Goal: Task Accomplishment & Management: Manage account settings

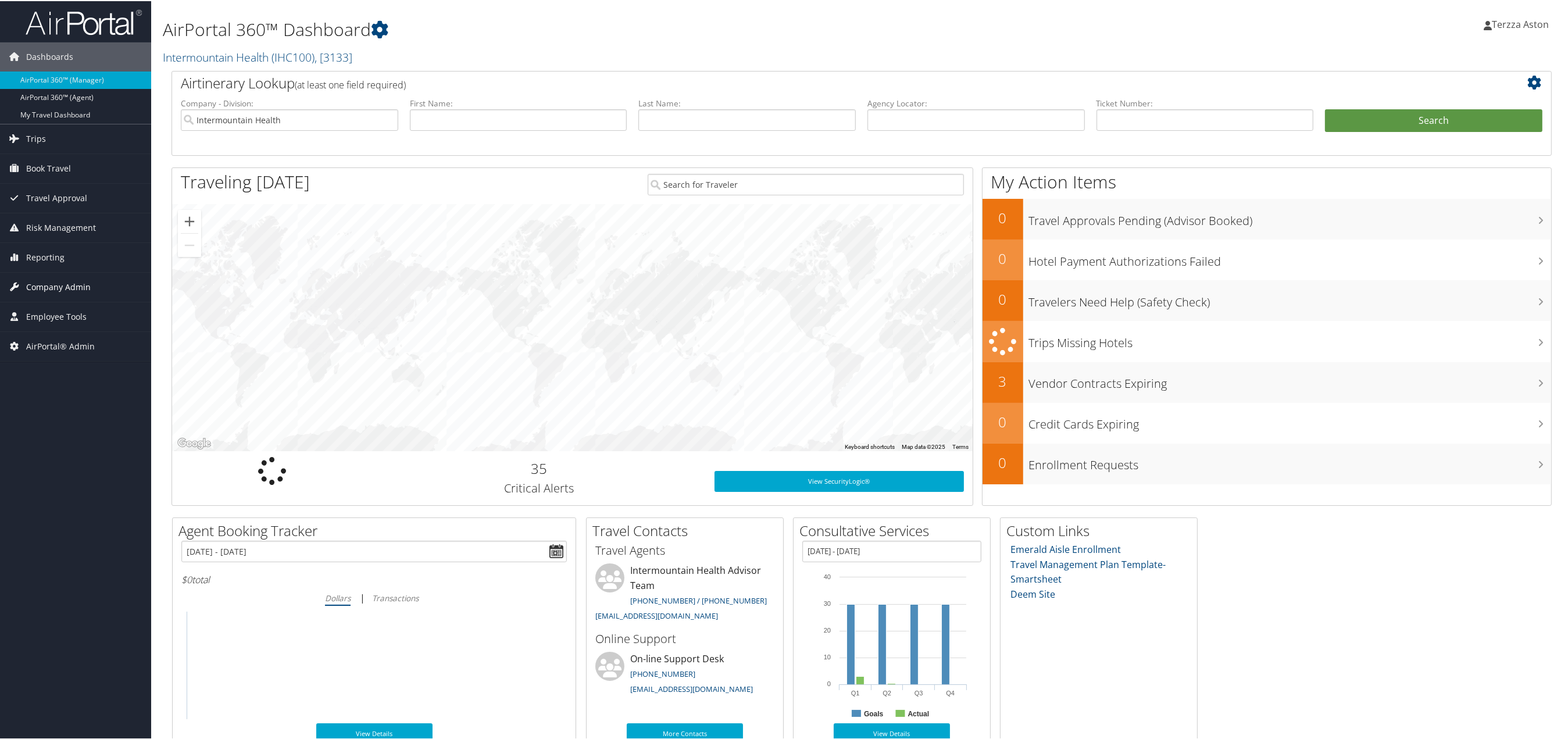
click at [78, 290] on span "Company Admin" at bounding box center [58, 286] width 65 height 29
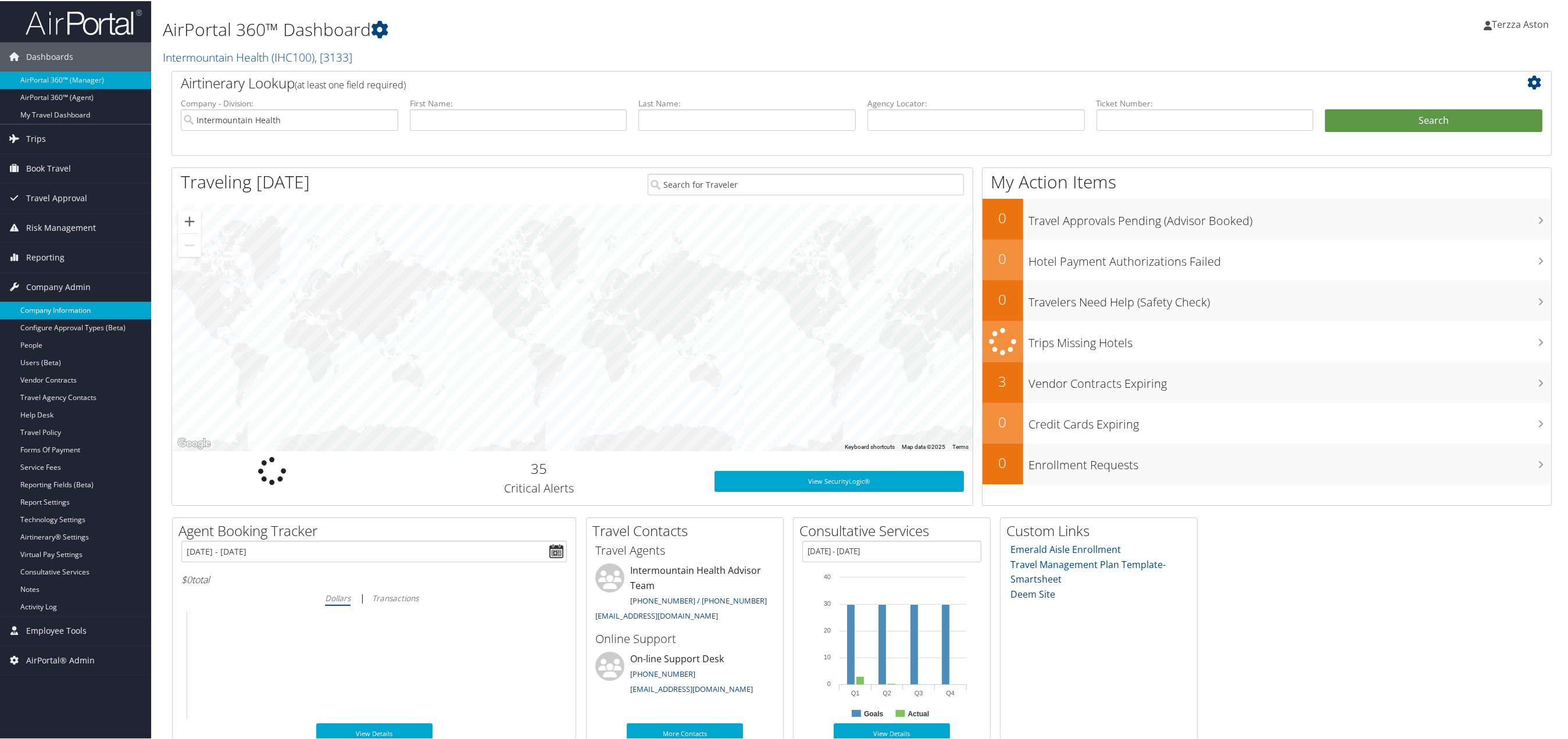
click at [80, 310] on link "Company Information" at bounding box center [75, 310] width 151 height 18
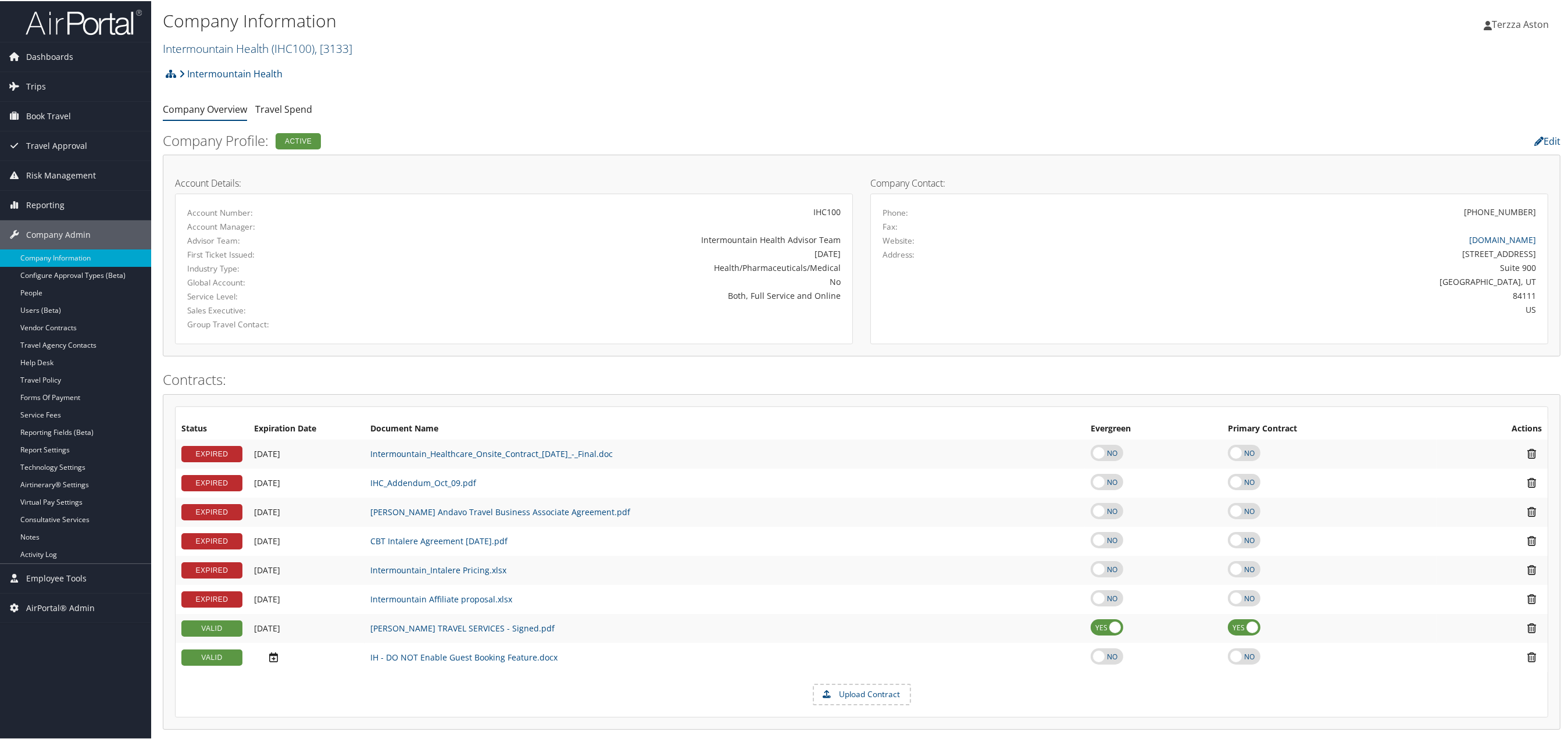
click at [222, 41] on link "Intermountain Health ( IHC100 ) , [ 3133 ]" at bounding box center [257, 47] width 190 height 16
click at [209, 61] on input "search" at bounding box center [239, 69] width 153 height 22
type input "unuversity of den"
click at [261, 58] on input "unuversity of den" at bounding box center [239, 69] width 153 height 22
click at [264, 74] on input "search" at bounding box center [239, 69] width 153 height 22
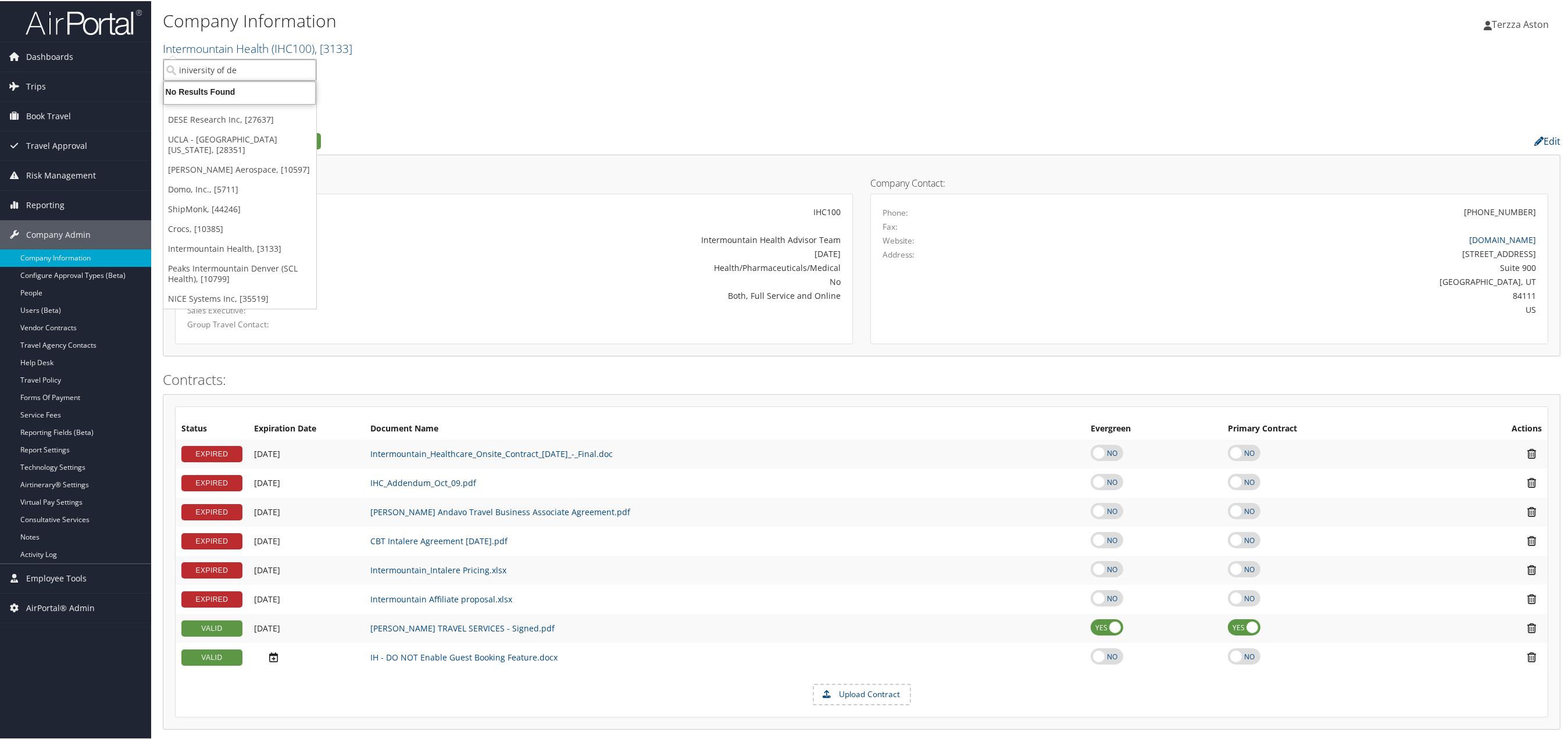
type input "iniversity of den"
drag, startPoint x: 254, startPoint y: 62, endPoint x: 94, endPoint y: 86, distance: 161.8
click at [94, 81] on div "Dashboards AirPortal 360™ (Manager) AirPortal 360™ (Agent) My Travel Dashboard …" at bounding box center [786, 714] width 1572 height 1428
click at [182, 45] on link "Intermountain Health ( IHC100 ) , [ 3133 ]" at bounding box center [257, 47] width 190 height 16
click at [203, 70] on input "iniversity of den" at bounding box center [239, 69] width 153 height 22
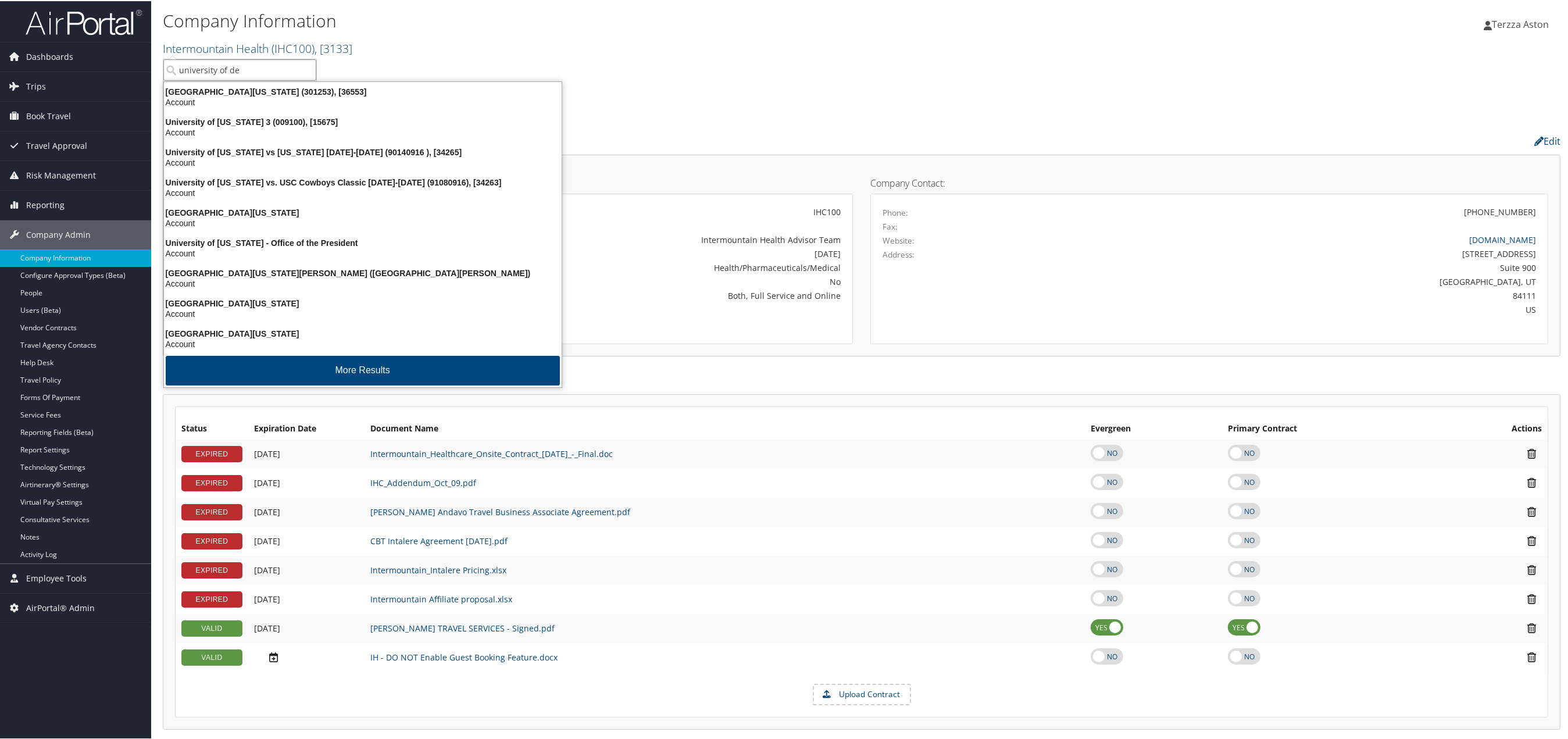
type input "university of den"
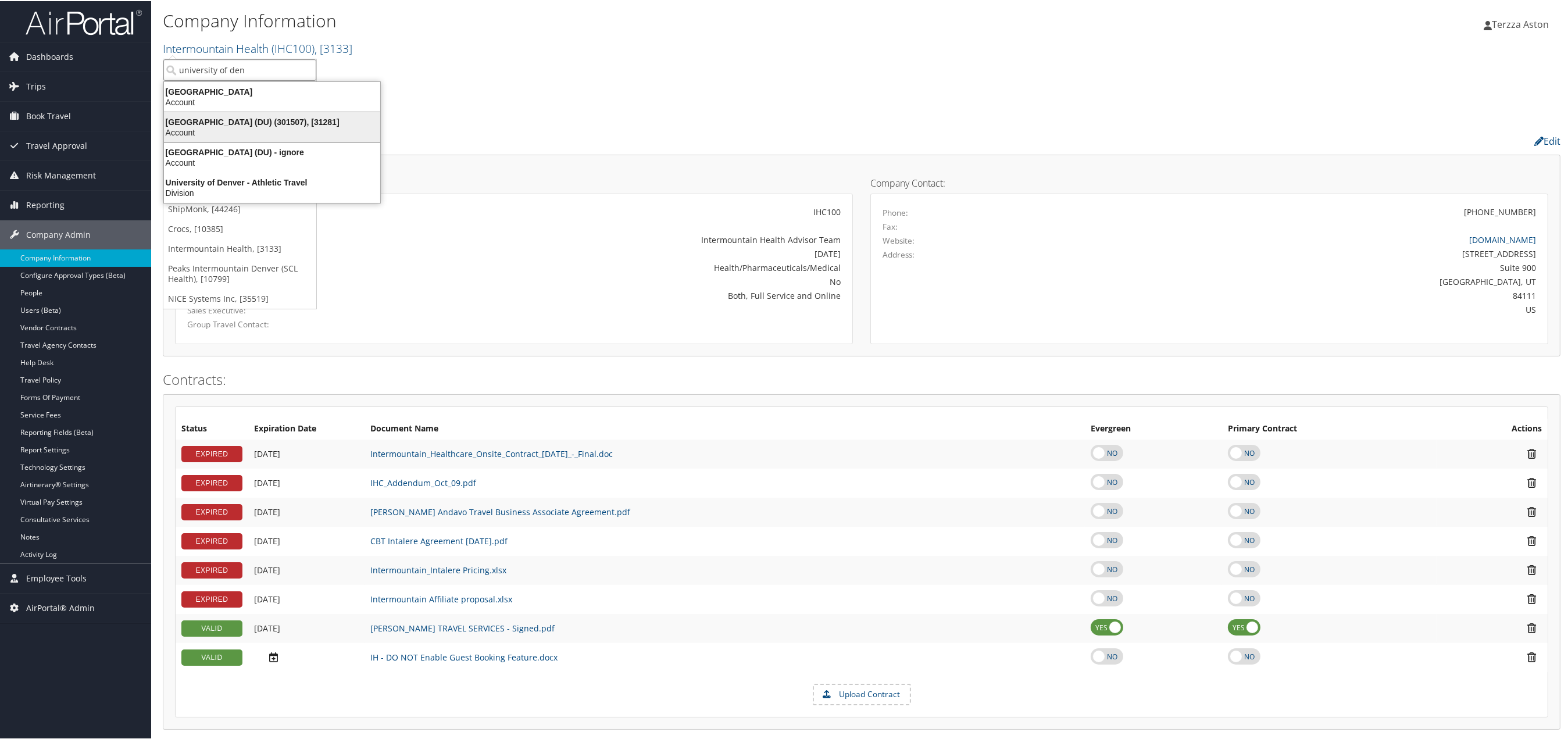
click at [234, 119] on div "University of Denver (DU) (301507), [31281]" at bounding box center [272, 121] width 230 height 10
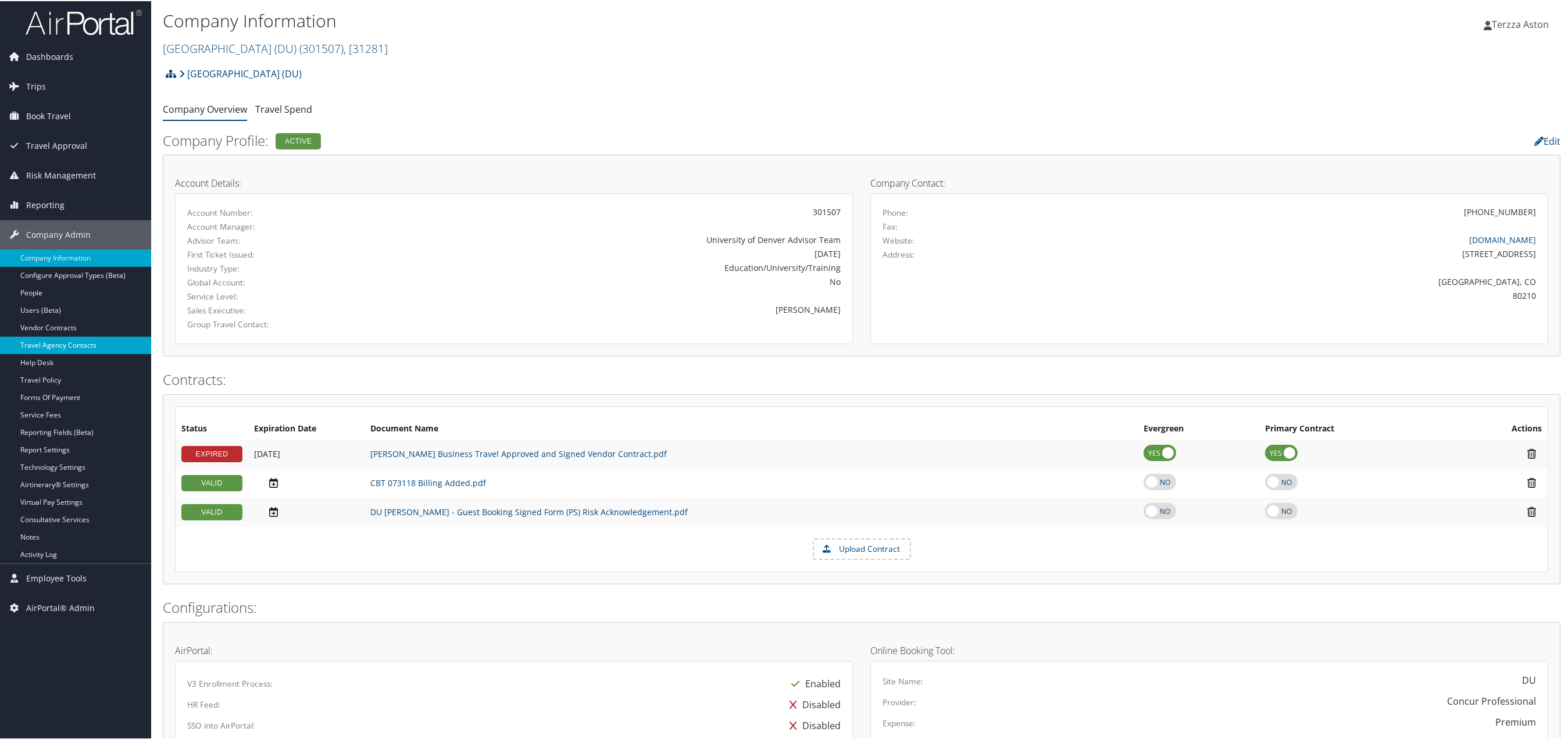
click at [84, 346] on link "Travel Agency Contacts" at bounding box center [75, 344] width 151 height 18
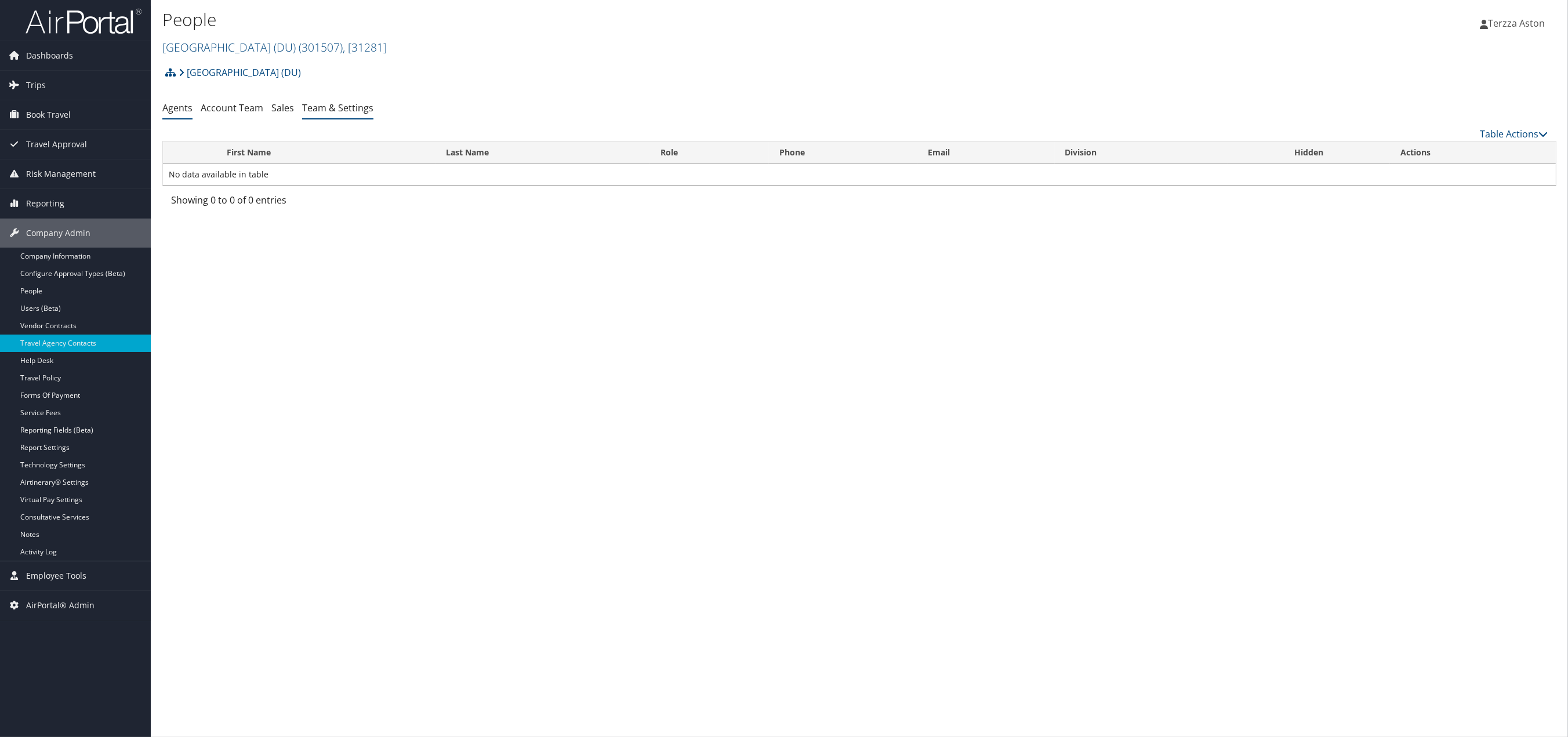
click at [330, 103] on link "Team & Settings" at bounding box center [337, 108] width 71 height 13
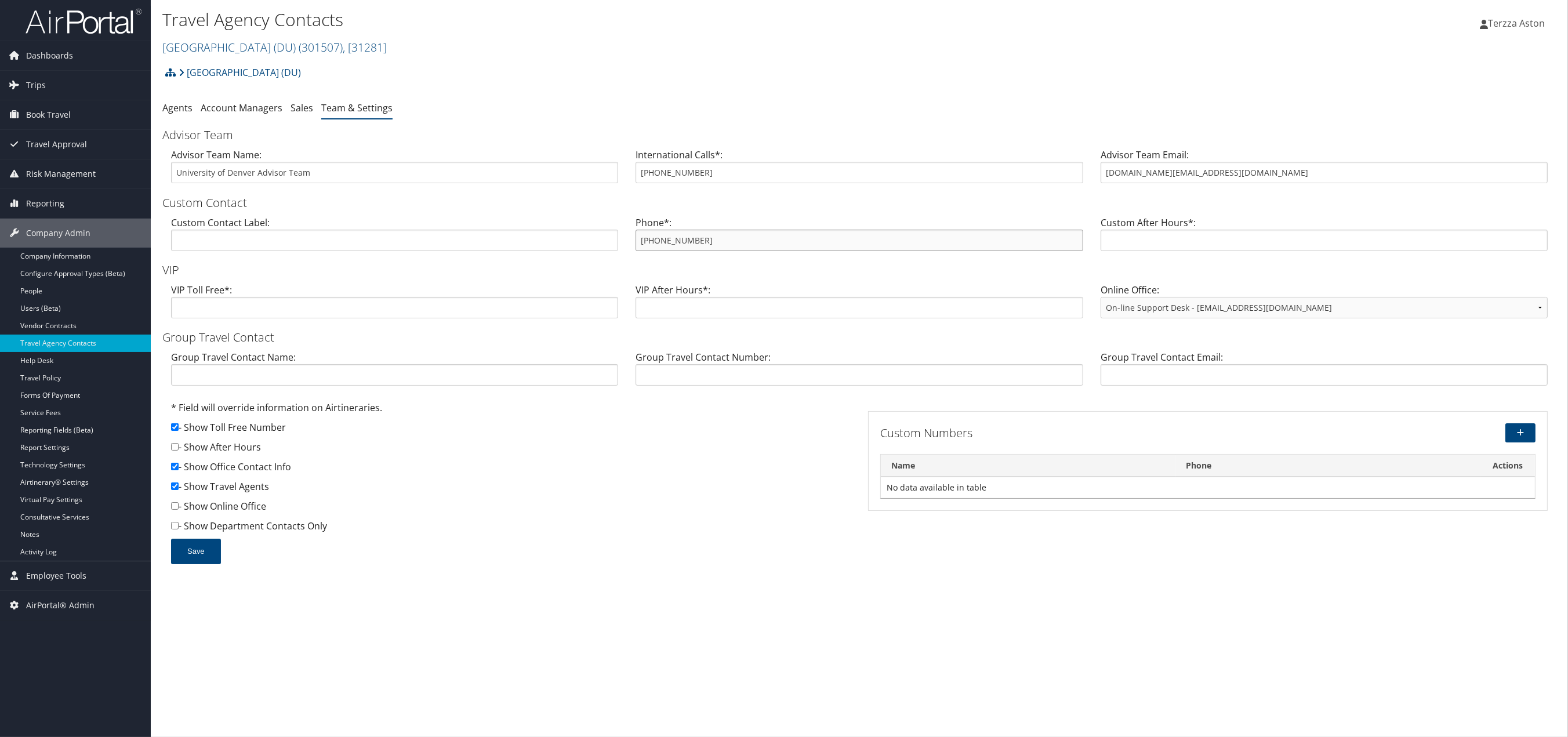
drag, startPoint x: 637, startPoint y: 239, endPoint x: 698, endPoint y: 239, distance: 61.0
click at [698, 239] on input "855-993-1498" at bounding box center [859, 240] width 447 height 22
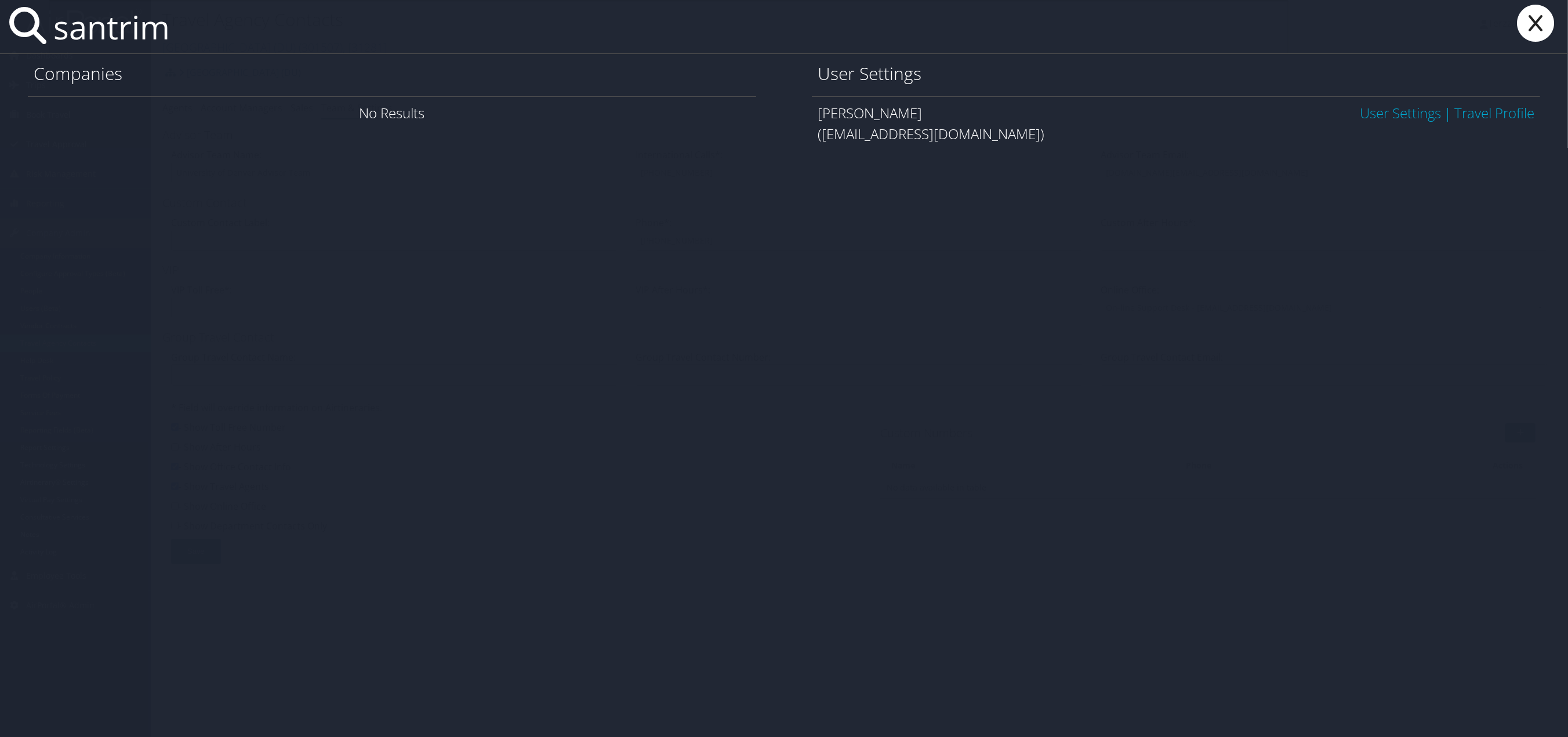
type input "santrim"
drag, startPoint x: 1400, startPoint y: 114, endPoint x: 1410, endPoint y: 184, distance: 70.7
click at [1400, 113] on link "User Settings" at bounding box center [1401, 112] width 81 height 19
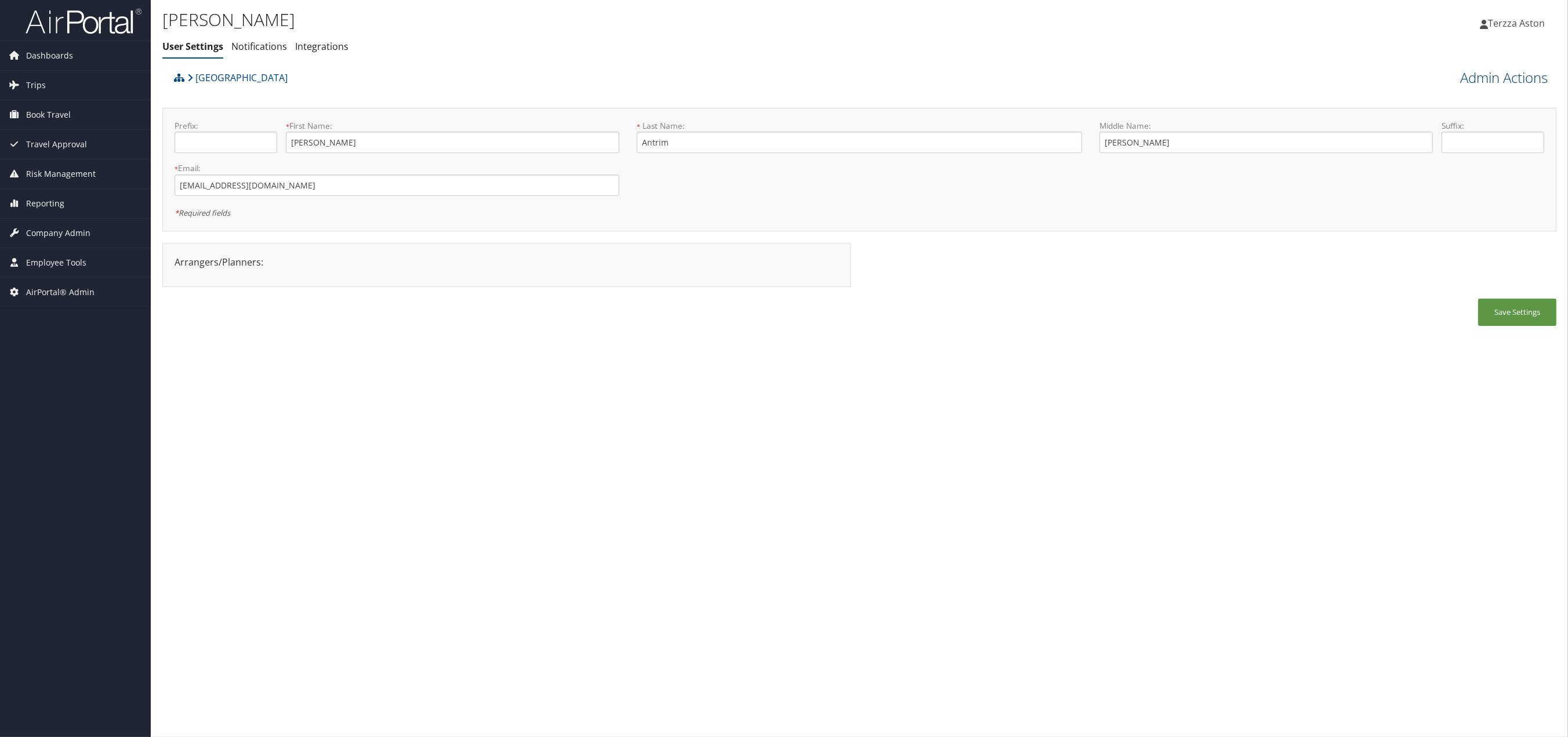
click at [1495, 81] on link "Admin Actions" at bounding box center [1504, 77] width 88 height 20
click at [1424, 137] on link "User Technology Settings" at bounding box center [1470, 138] width 152 height 20
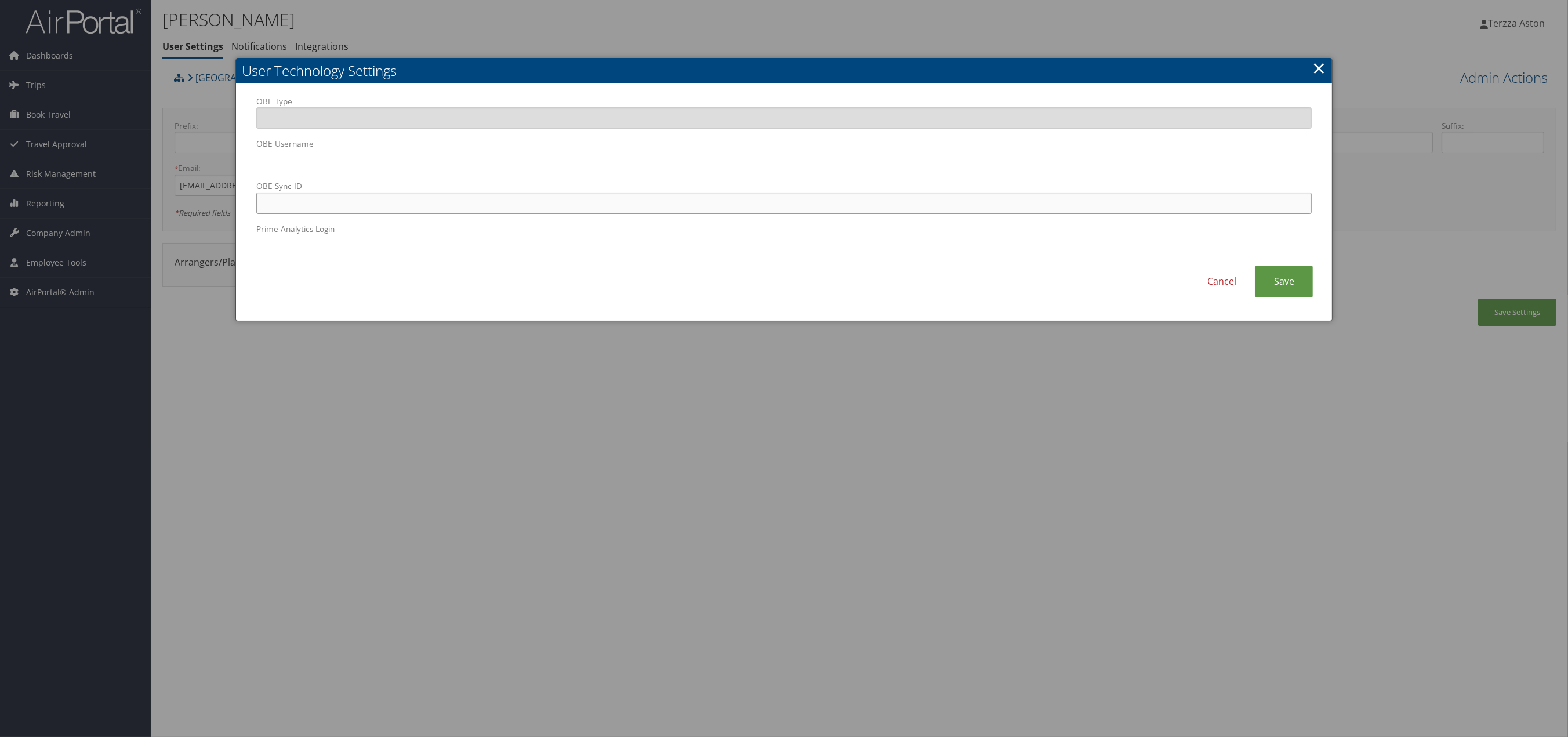
paste input "6415938@plu.edu"
type input "6415938@plu.edu"
click at [1290, 282] on link "Save" at bounding box center [1283, 282] width 58 height 32
